Goal: Check status: Check status

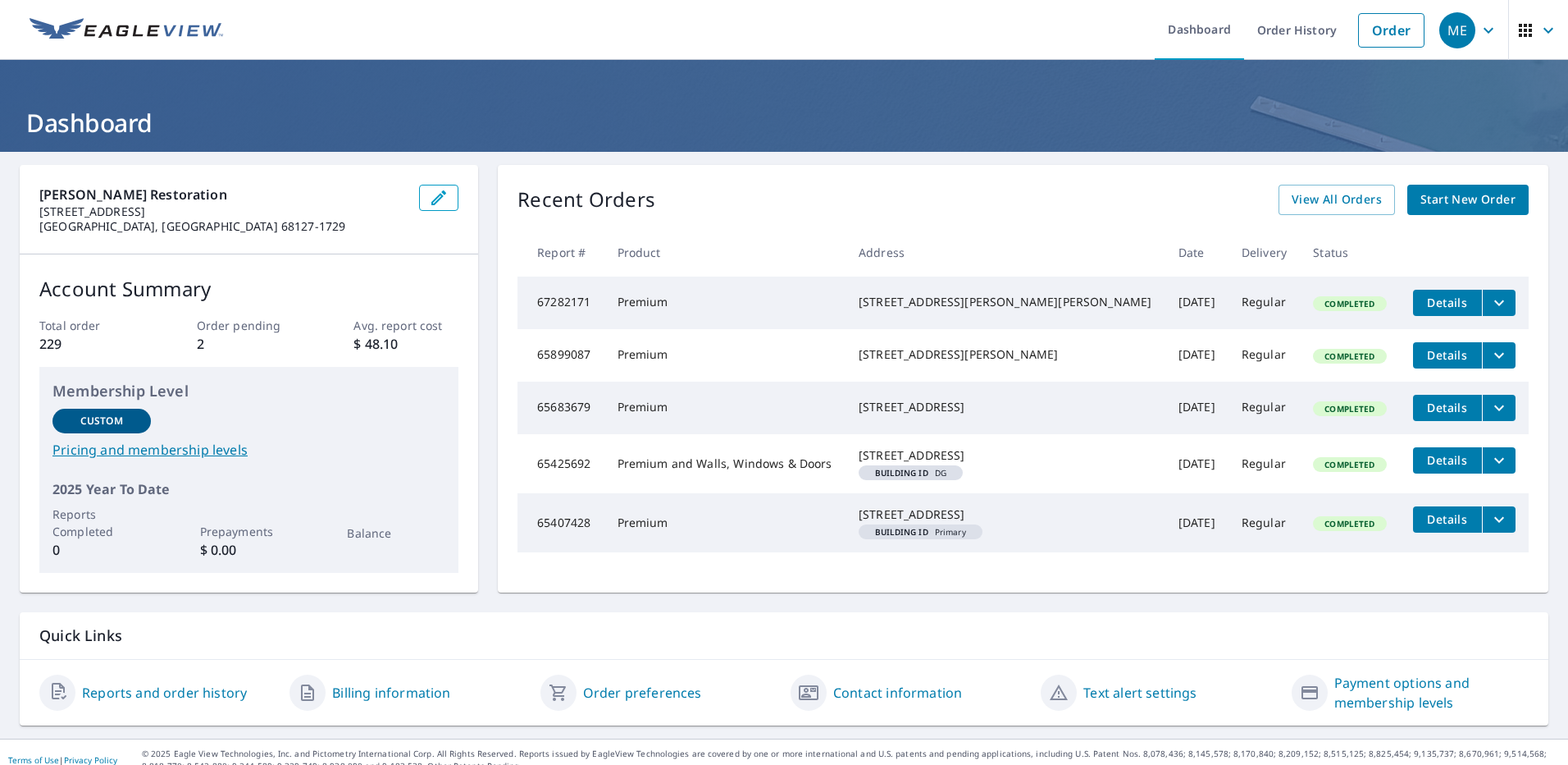
click at [1489, 299] on icon "filesDropdownBtn-67282171" at bounding box center [1499, 303] width 20 height 20
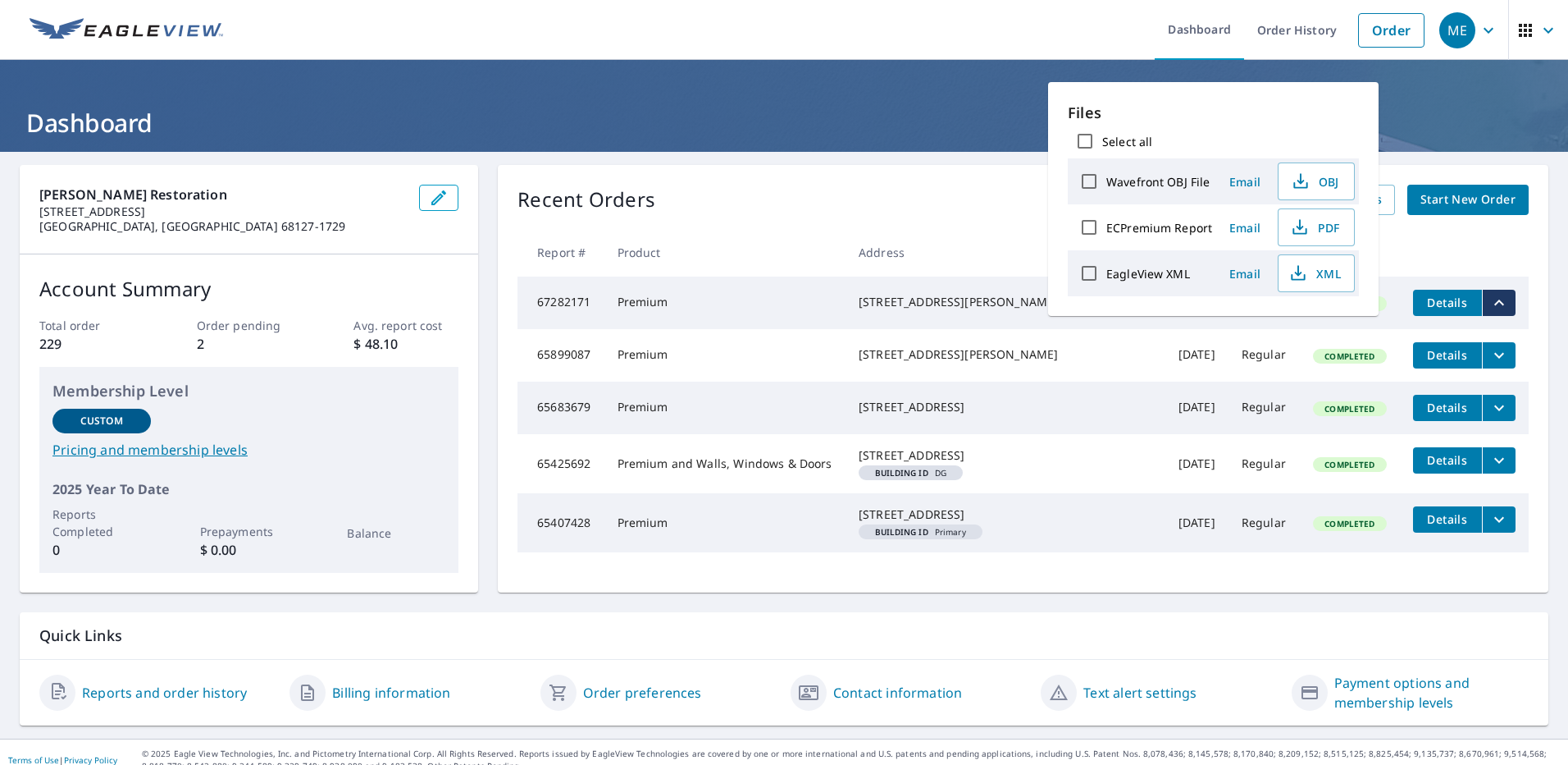
click at [1489, 299] on icon "filesDropdownBtn-67282171" at bounding box center [1499, 303] width 20 height 20
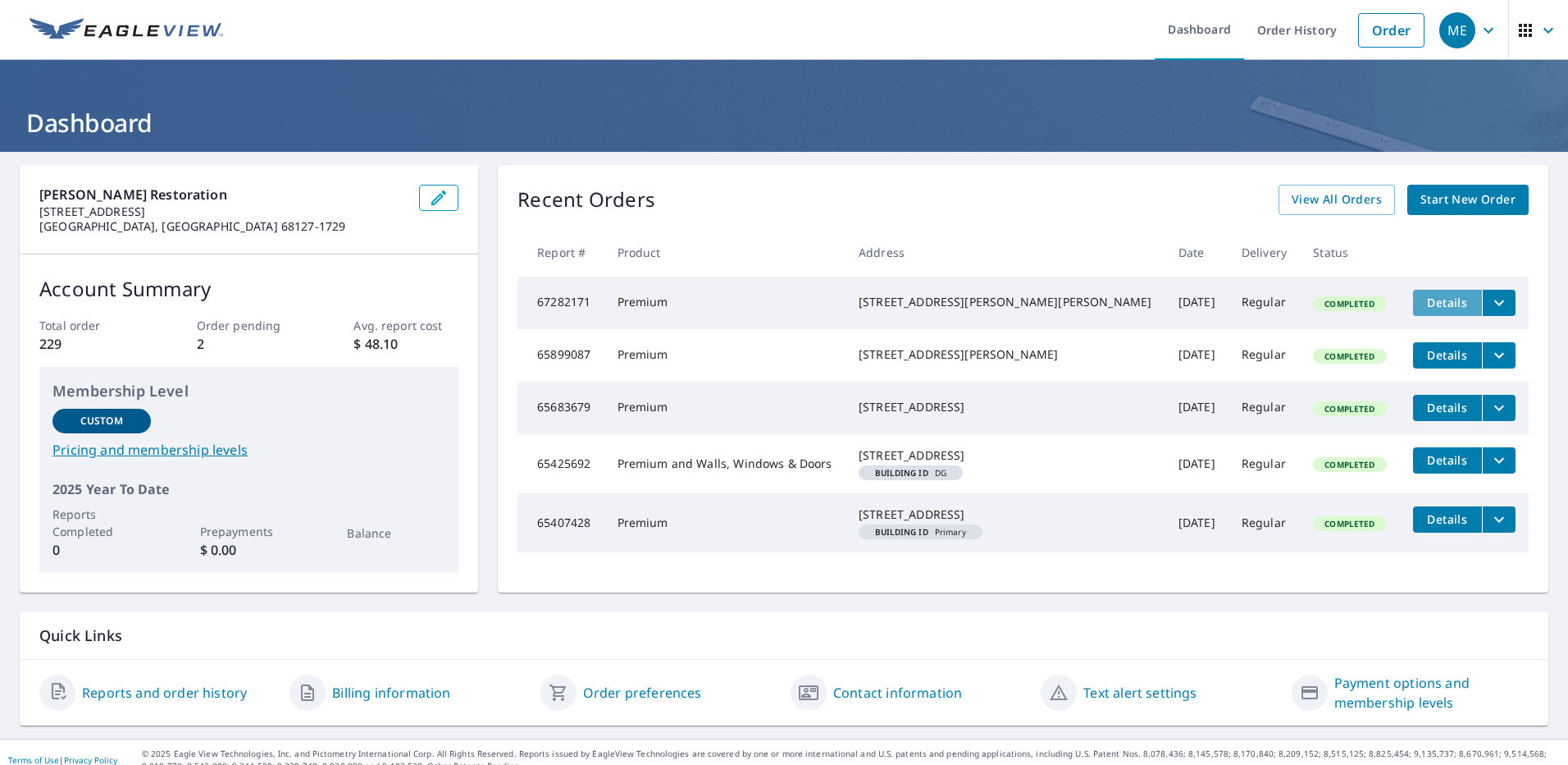
click at [1423, 302] on span "Details" at bounding box center [1448, 302] width 50 height 16
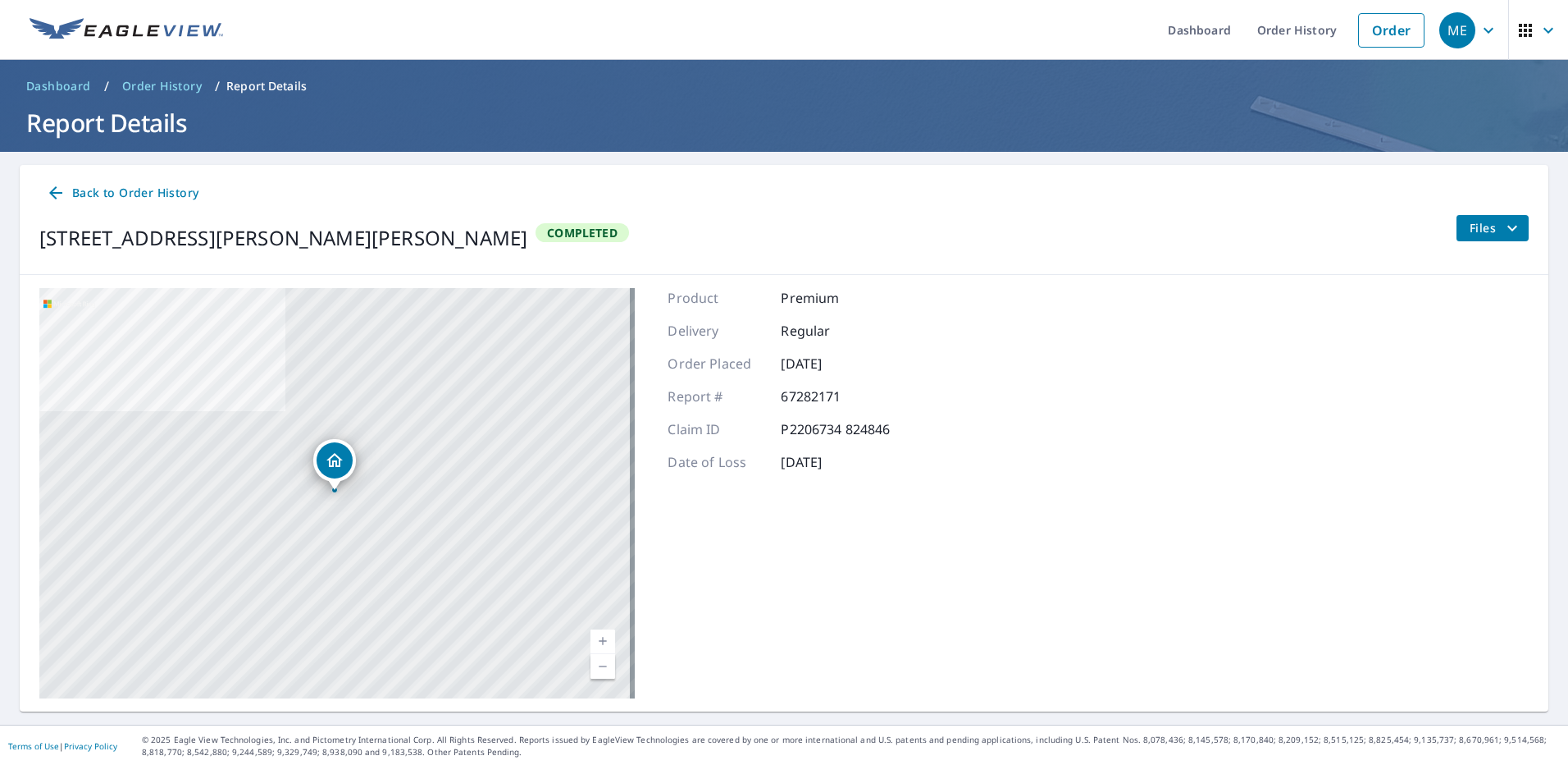
click at [103, 189] on span "Back to Order History" at bounding box center [122, 193] width 153 height 21
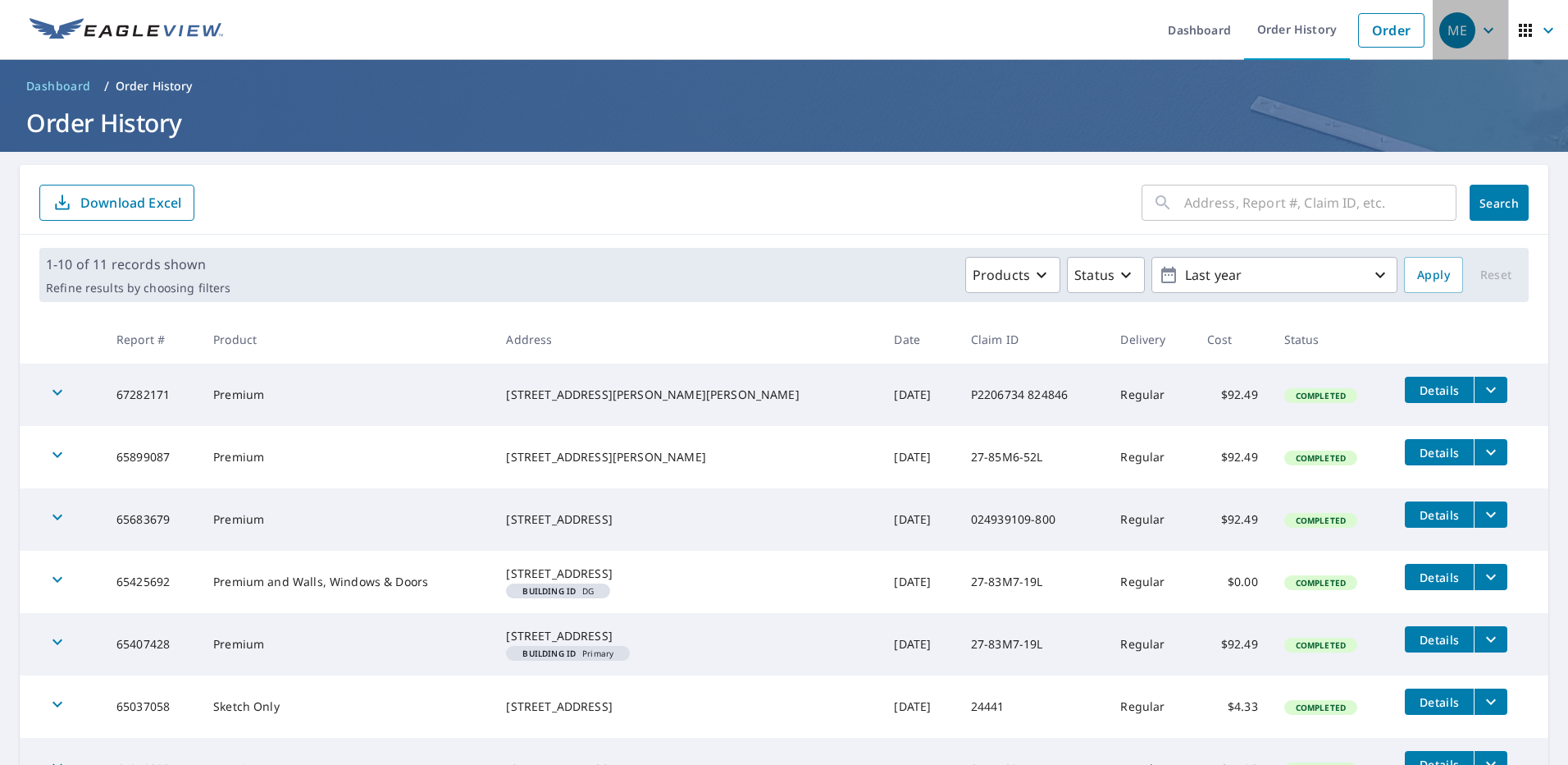
click at [1479, 31] on icon "button" at bounding box center [1489, 31] width 20 height 20
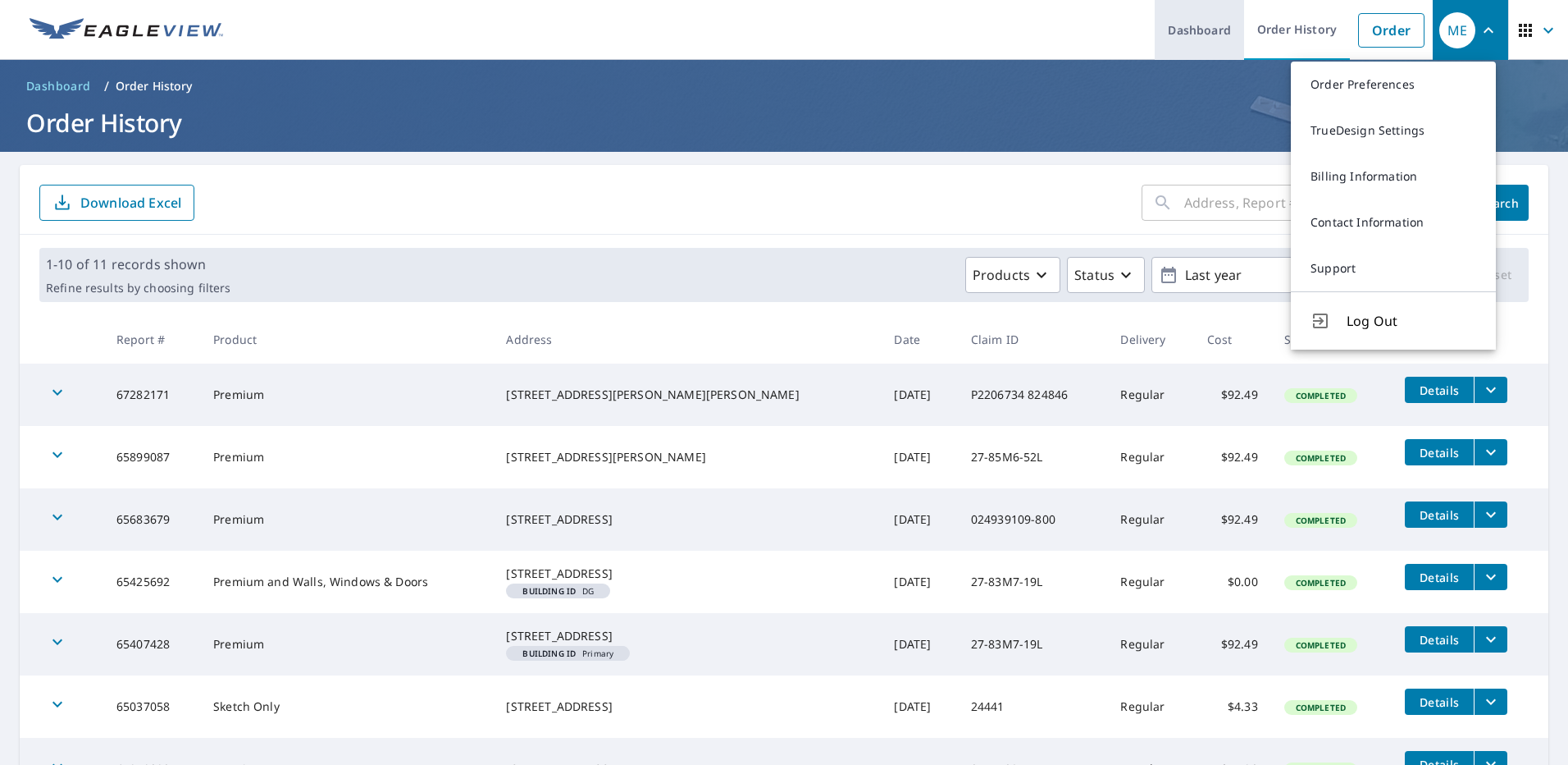
click at [1165, 28] on link "Dashboard" at bounding box center [1199, 30] width 89 height 60
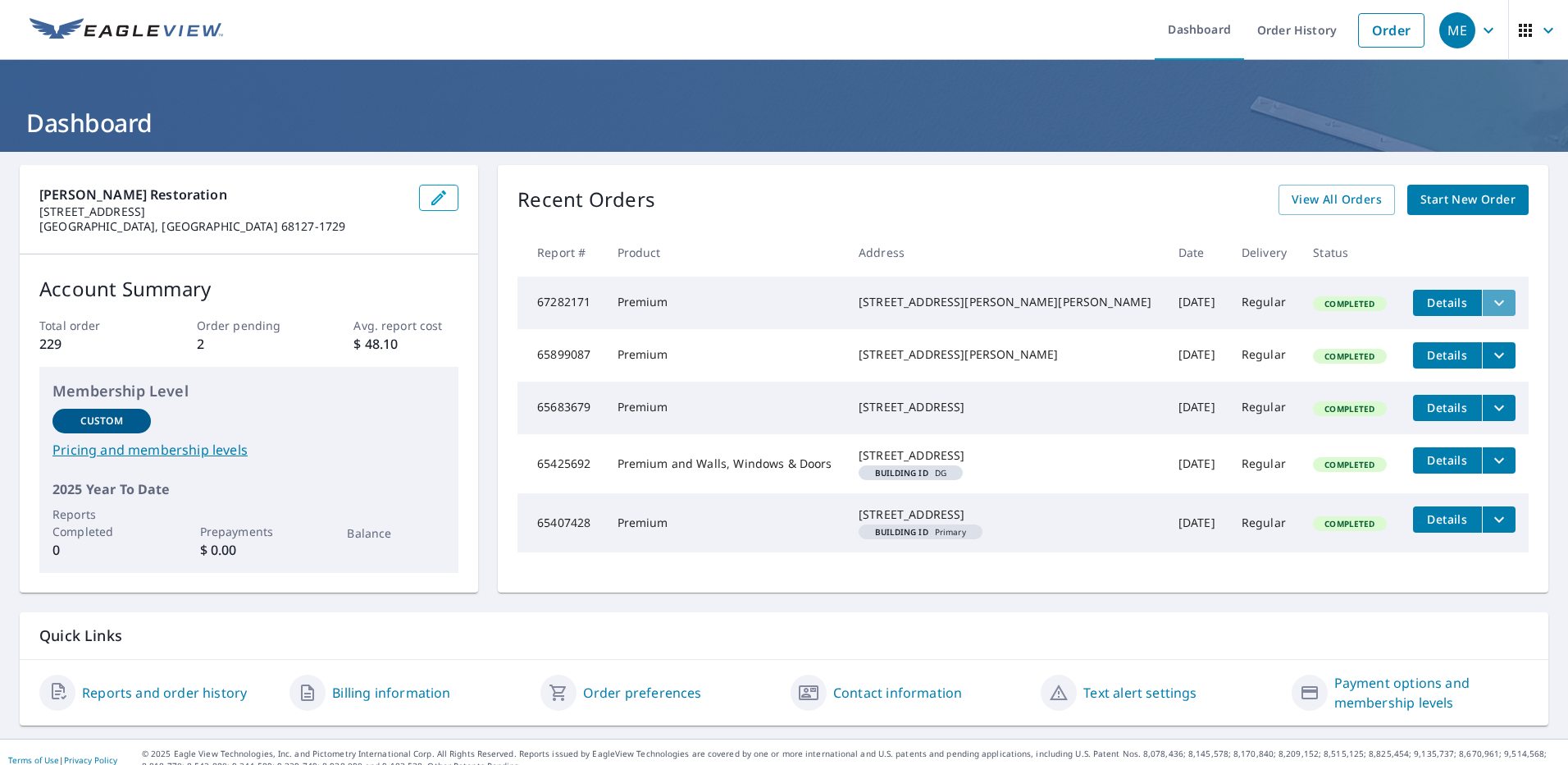
click at [1489, 304] on icon "filesDropdownBtn-67282171" at bounding box center [1499, 303] width 20 height 20
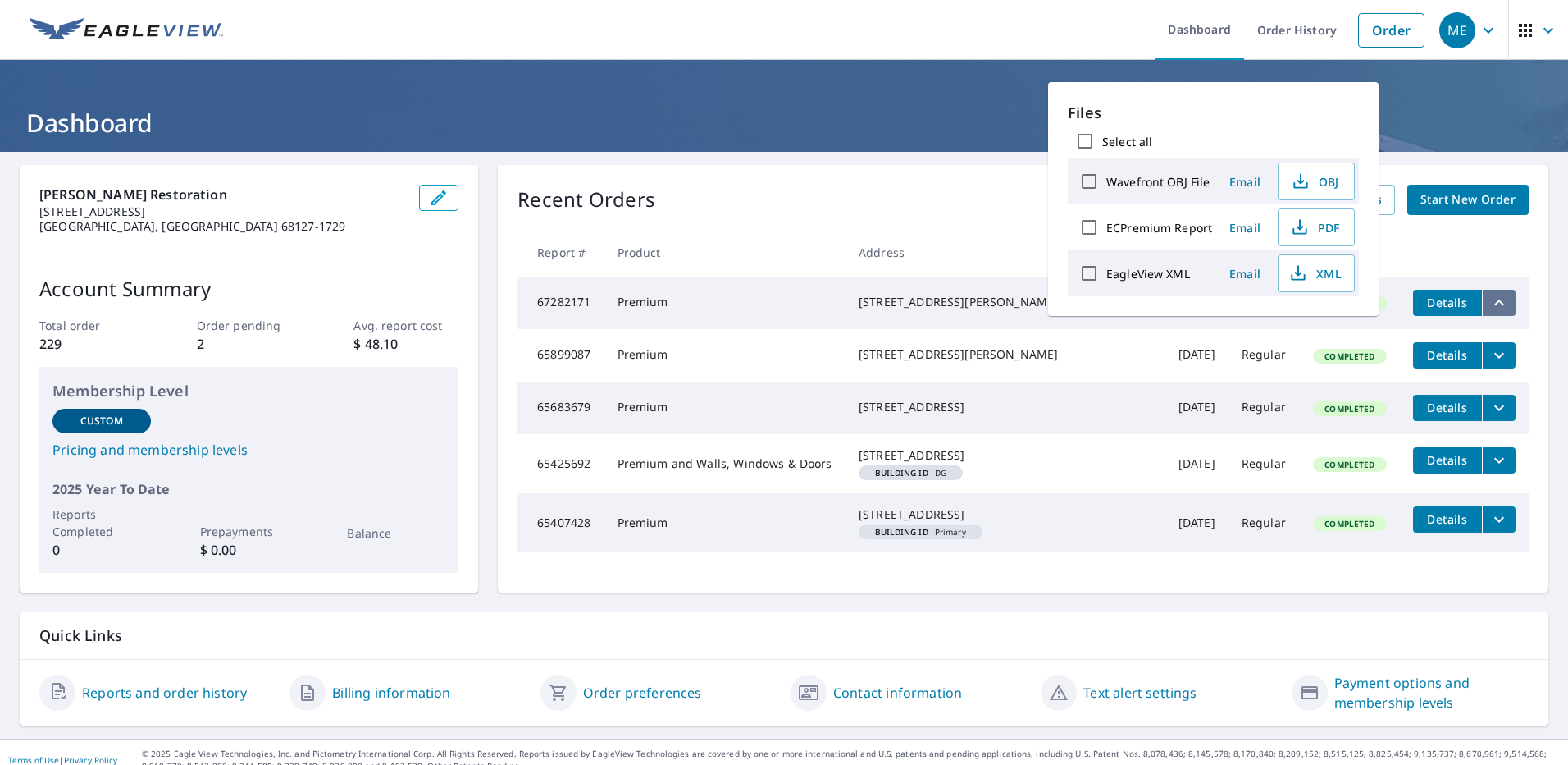
click at [1489, 304] on icon "filesDropdownBtn-67282171" at bounding box center [1499, 303] width 20 height 20
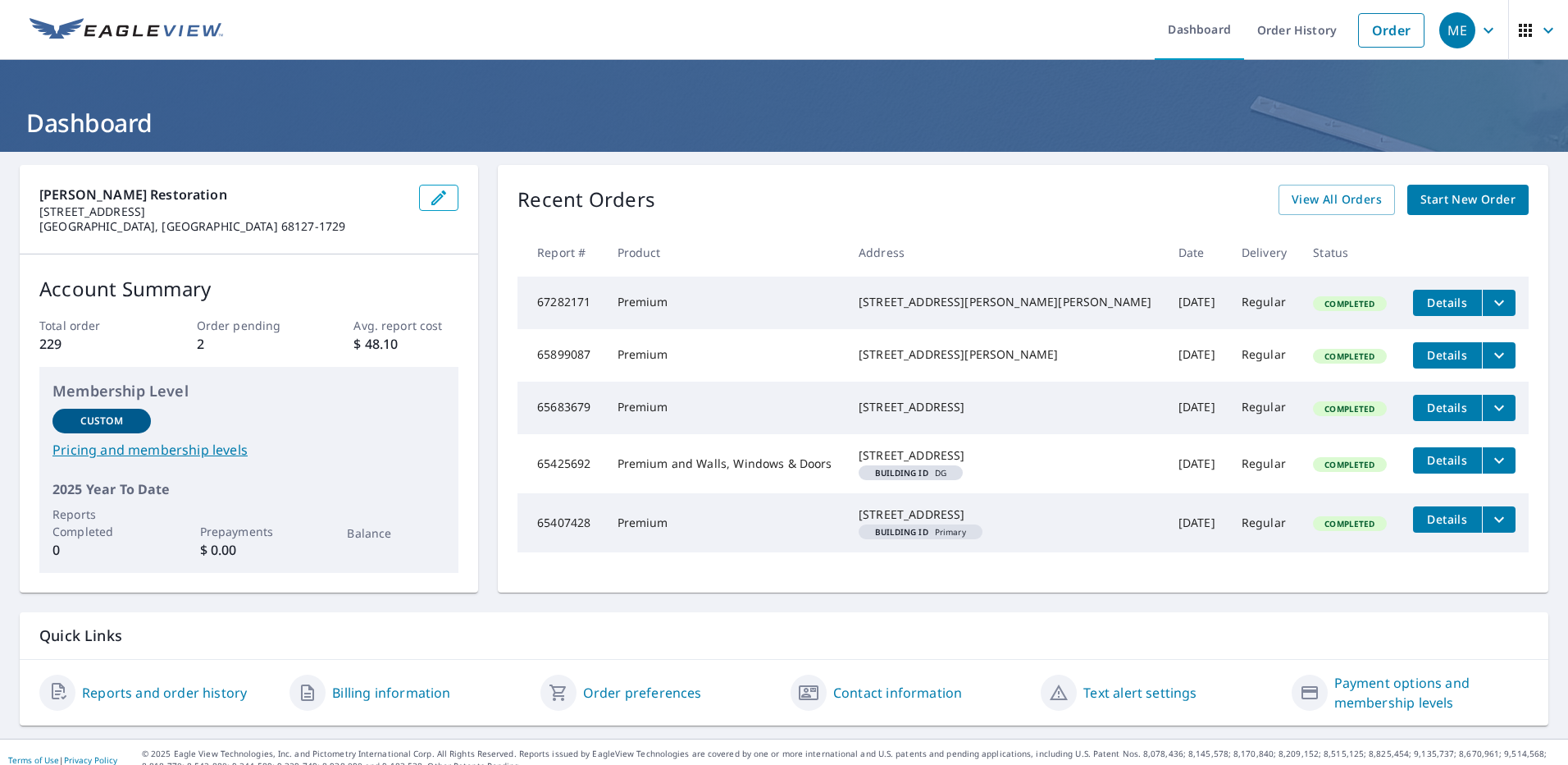
click at [1050, 219] on div "Recent Orders View All Orders Start New Order Report # Product Address Date Del…" at bounding box center [1022, 378] width 1051 height 428
drag, startPoint x: 1047, startPoint y: 213, endPoint x: 1408, endPoint y: 85, distance: 383.0
click at [1067, 208] on div "Recent Orders View All Orders Start New Order" at bounding box center [1022, 199] width 1011 height 31
